Goal: Task Accomplishment & Management: Use online tool/utility

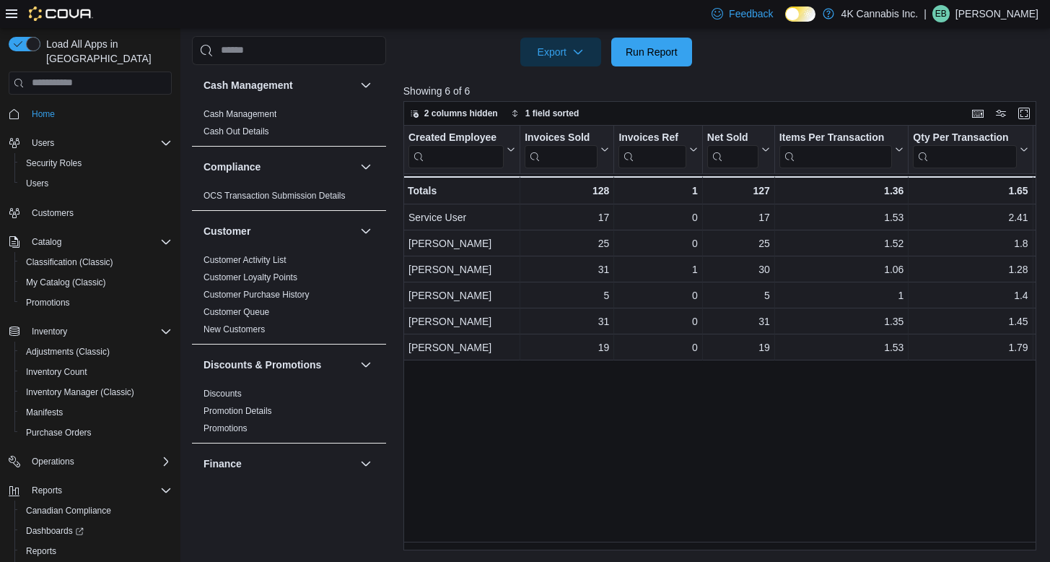
scroll to position [0, 132]
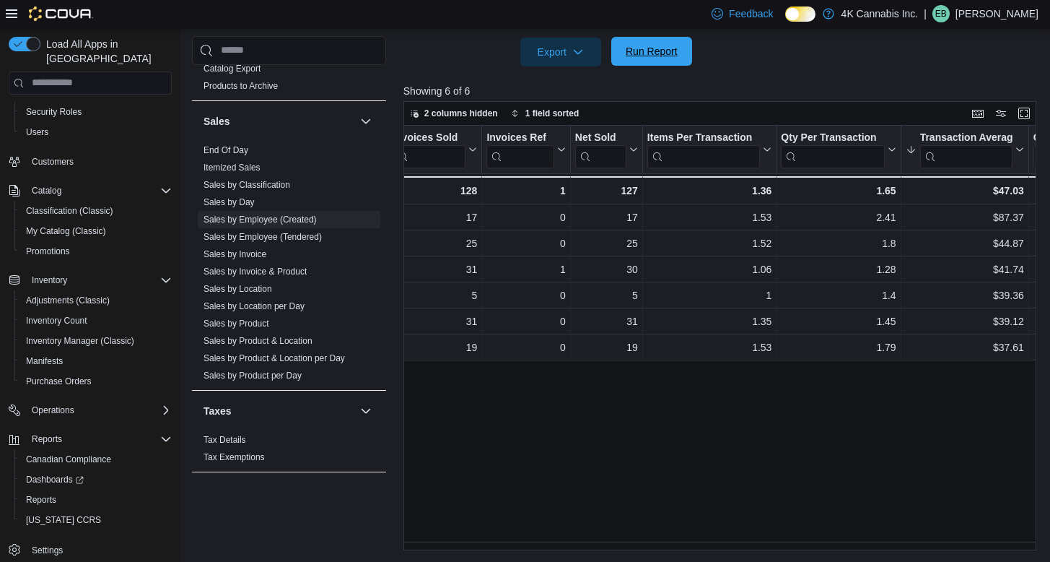
click at [637, 51] on span "Run Report" at bounding box center [652, 51] width 52 height 14
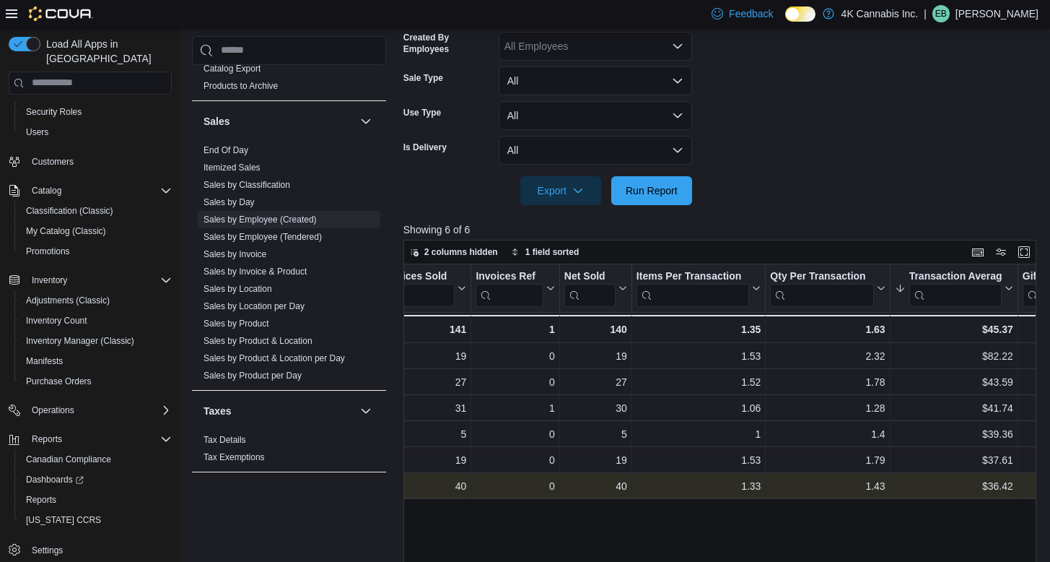
scroll to position [0, 0]
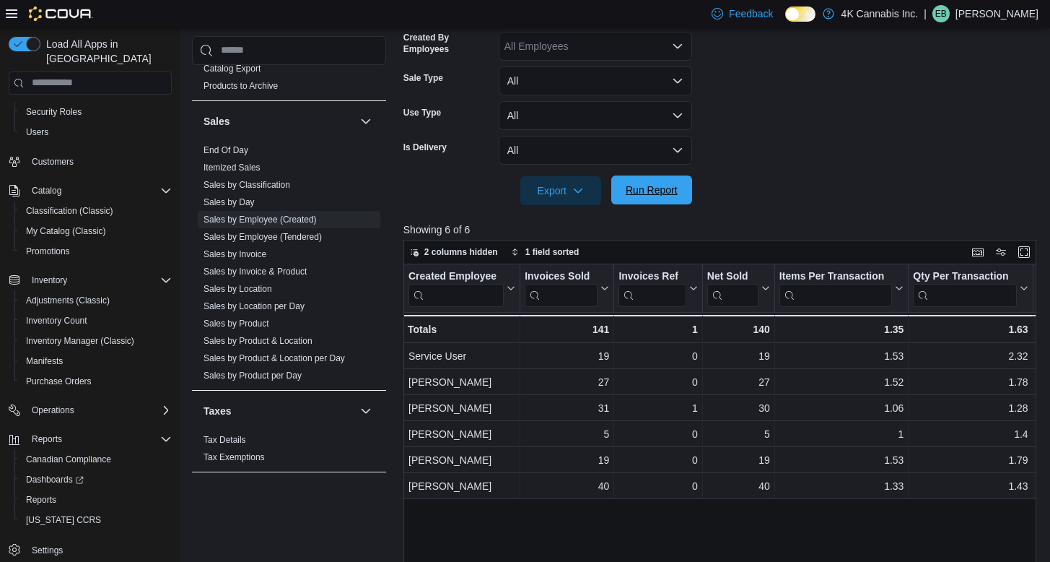
click at [673, 191] on span "Run Report" at bounding box center [652, 190] width 52 height 14
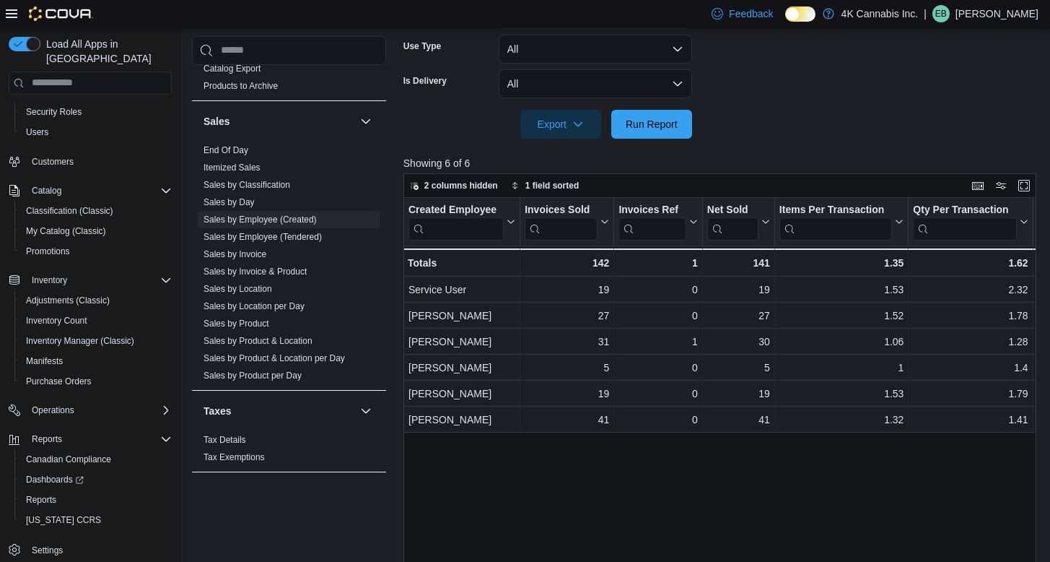
scroll to position [374, 0]
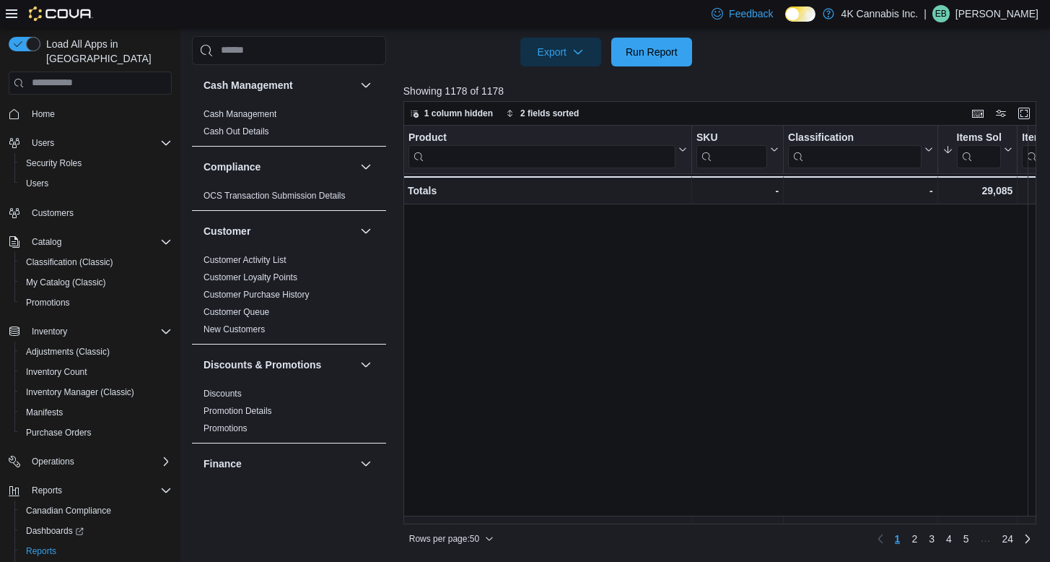
scroll to position [344, 0]
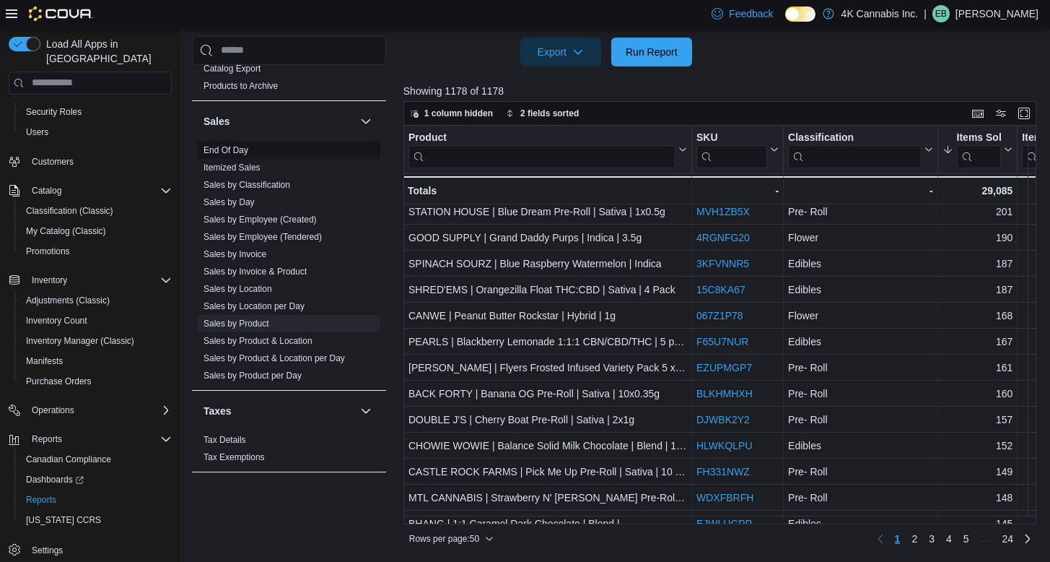
click at [243, 152] on link "End Of Day" at bounding box center [226, 150] width 45 height 10
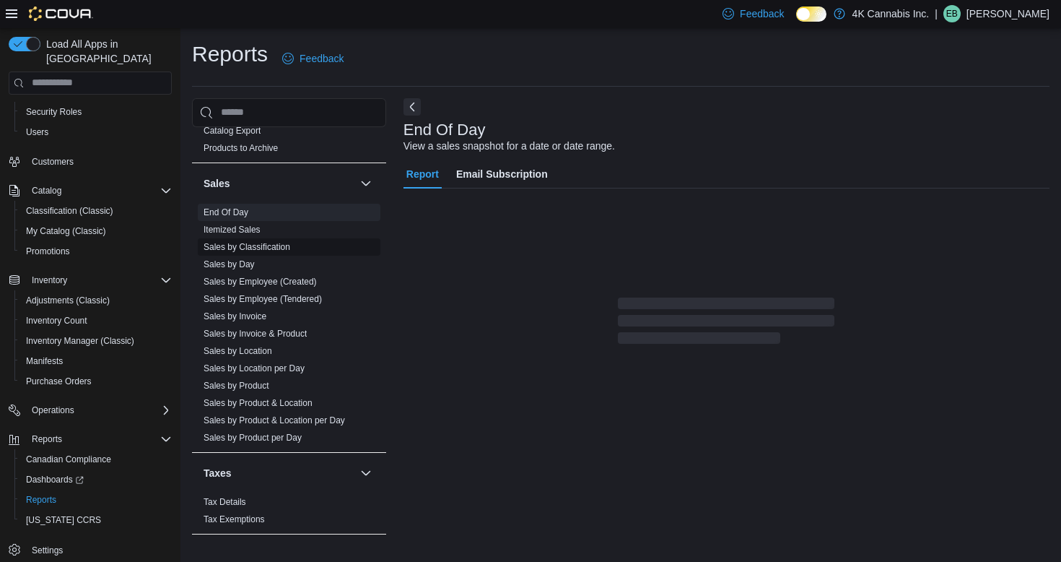
click at [271, 238] on span "Sales by Classification" at bounding box center [289, 246] width 183 height 17
click at [279, 217] on span "End Of Day" at bounding box center [289, 212] width 183 height 17
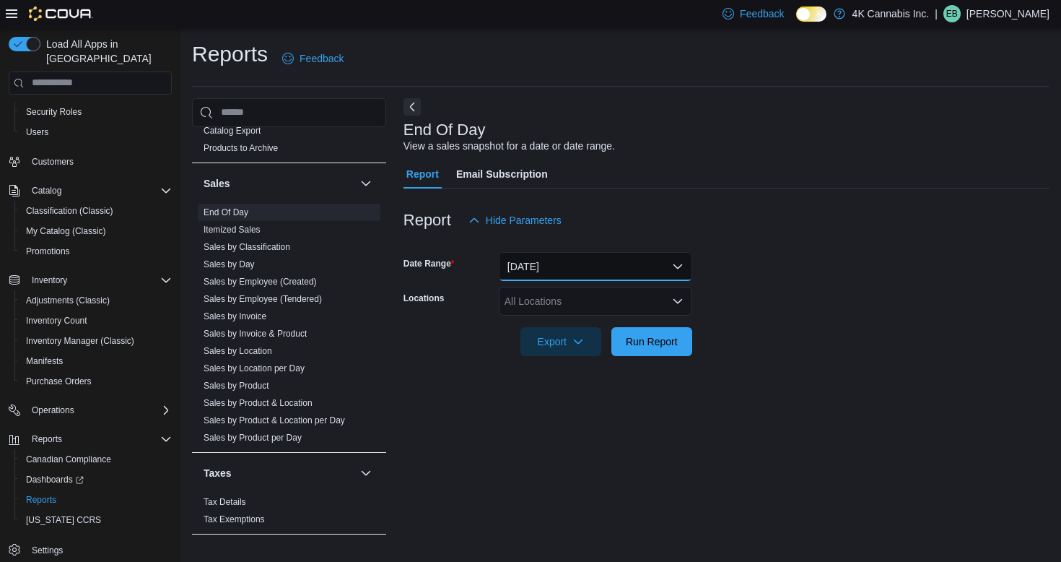
click at [609, 261] on button "[DATE]" at bounding box center [595, 266] width 193 height 29
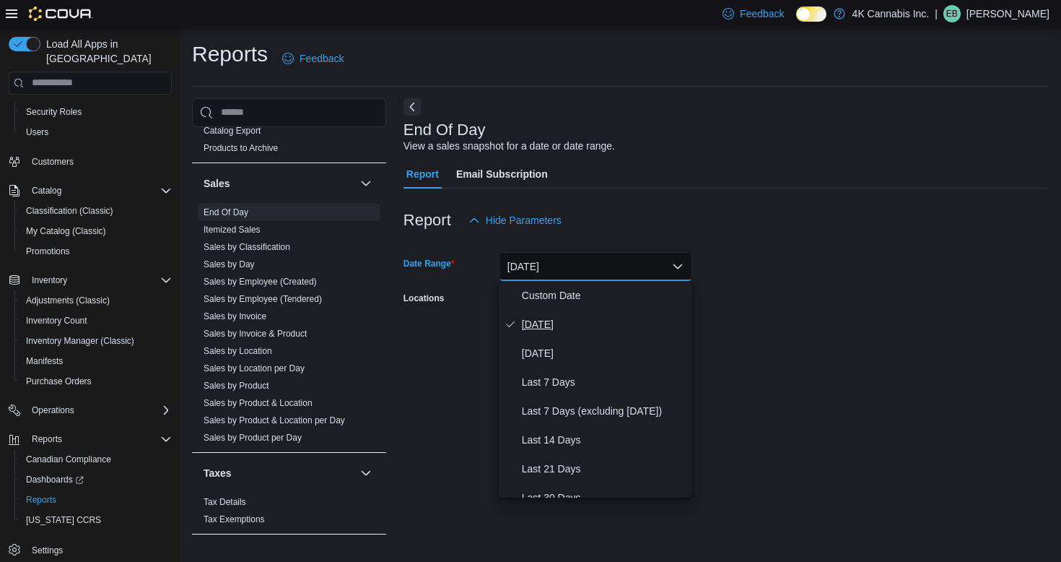
click at [558, 320] on span "[DATE]" at bounding box center [604, 323] width 165 height 17
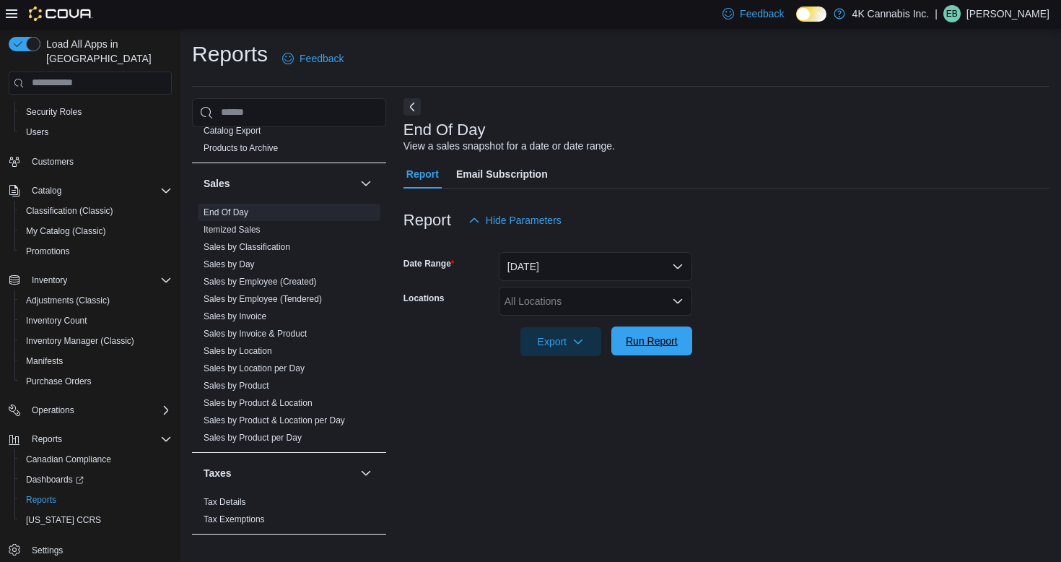
click at [641, 343] on span "Run Report" at bounding box center [652, 340] width 52 height 14
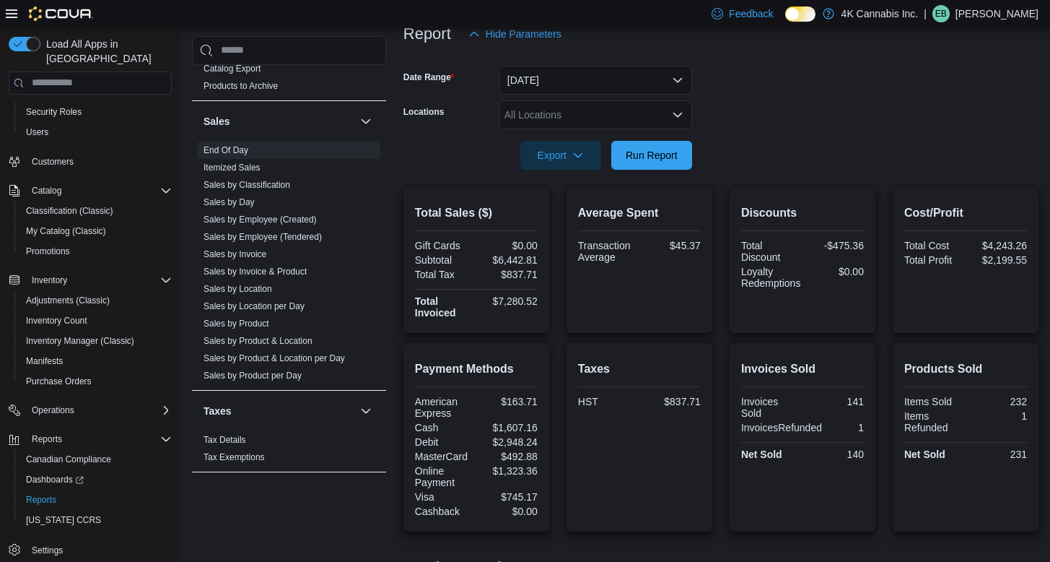
scroll to position [187, 0]
click at [684, 157] on button "Run Report" at bounding box center [651, 153] width 81 height 29
click at [648, 139] on div at bounding box center [720, 134] width 635 height 12
click at [645, 151] on span "Run Report" at bounding box center [652, 154] width 52 height 14
click at [577, 140] on div "Export" at bounding box center [564, 154] width 88 height 29
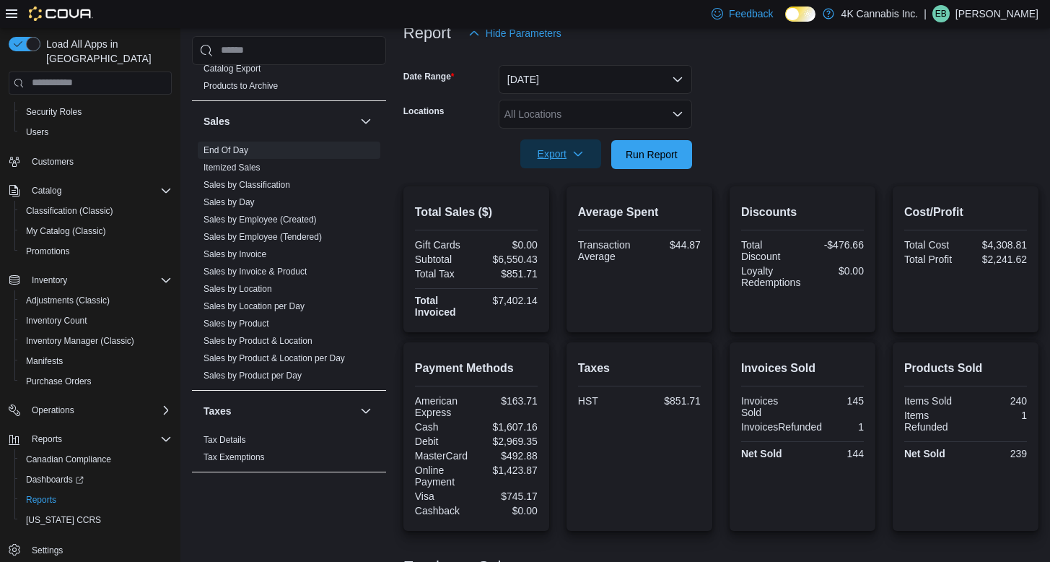
click at [563, 162] on span "Export" at bounding box center [561, 153] width 64 height 29
click at [556, 222] on button "Export to Pdf" at bounding box center [561, 212] width 82 height 29
drag, startPoint x: 676, startPoint y: 242, endPoint x: 711, endPoint y: 243, distance: 35.4
click at [711, 243] on div "Average Spent Transaction Average $44.87" at bounding box center [640, 259] width 146 height 146
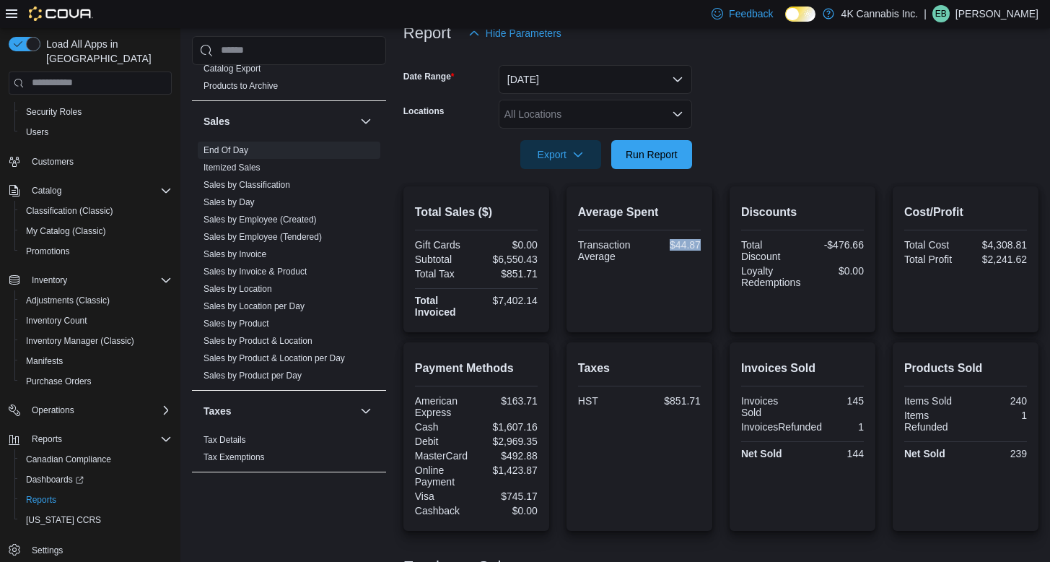
copy div "$44.87"
drag, startPoint x: 492, startPoint y: 259, endPoint x: 555, endPoint y: 259, distance: 63.5
click at [555, 259] on div "Total Sales ($) Gift Cards $0.00 Subtotal $6,550.43 Total Tax $851.71 Total Inv…" at bounding box center [720, 259] width 635 height 146
copy div "$6,550.43"
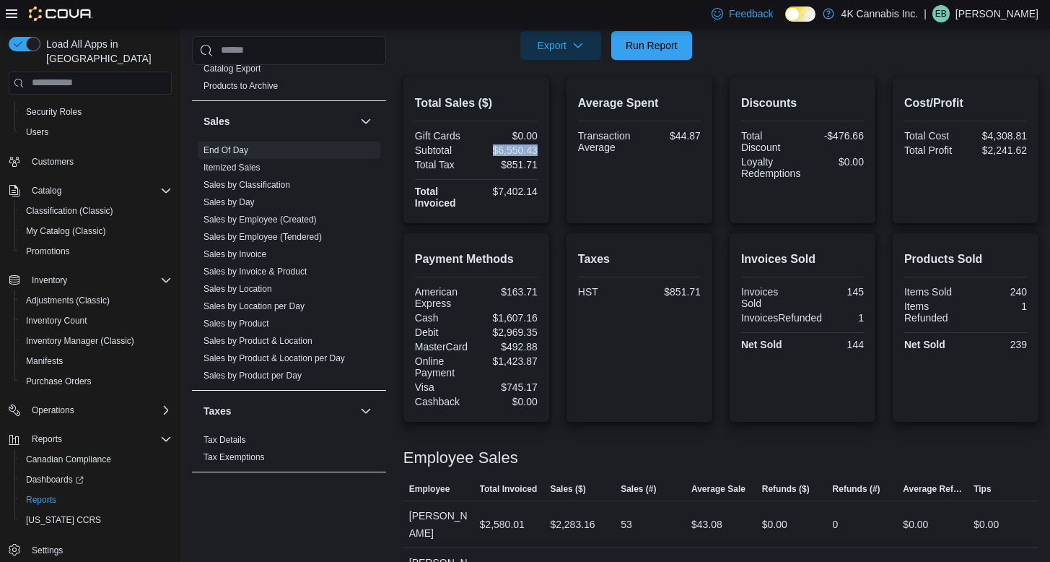
scroll to position [429, 0]
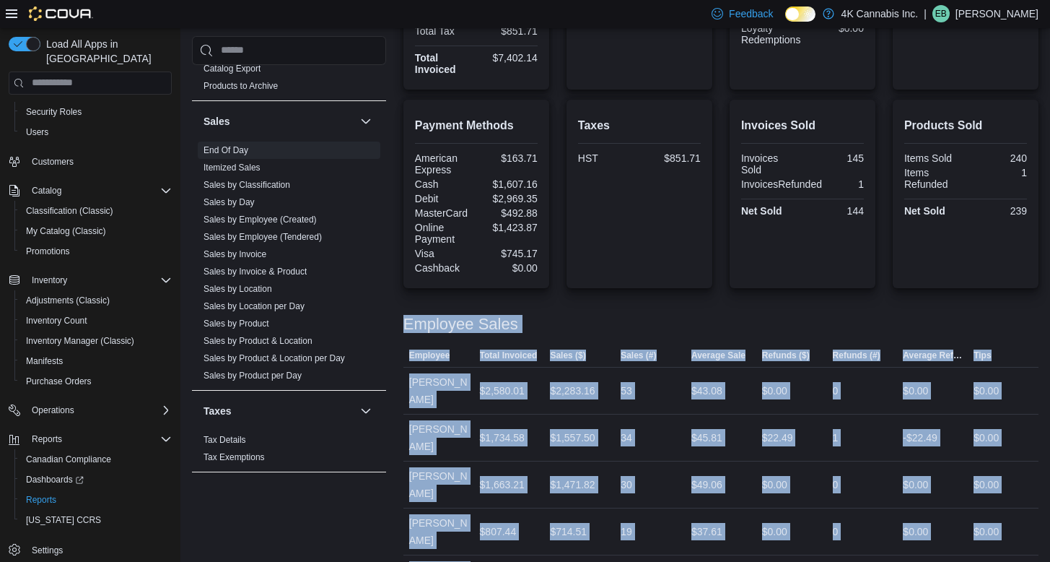
drag, startPoint x: 405, startPoint y: 320, endPoint x: 1026, endPoint y: 530, distance: 655.7
click at [1026, 530] on div "Employee Sales This table contains 5 rows. Employee Total Invoiced Sales ($) Sa…" at bounding box center [720, 450] width 635 height 304
copy div "Employee Sales This table contains 5 rows. Employee Total Invoiced Sales ($) Sa…"
